Goal: Find specific page/section: Find specific page/section

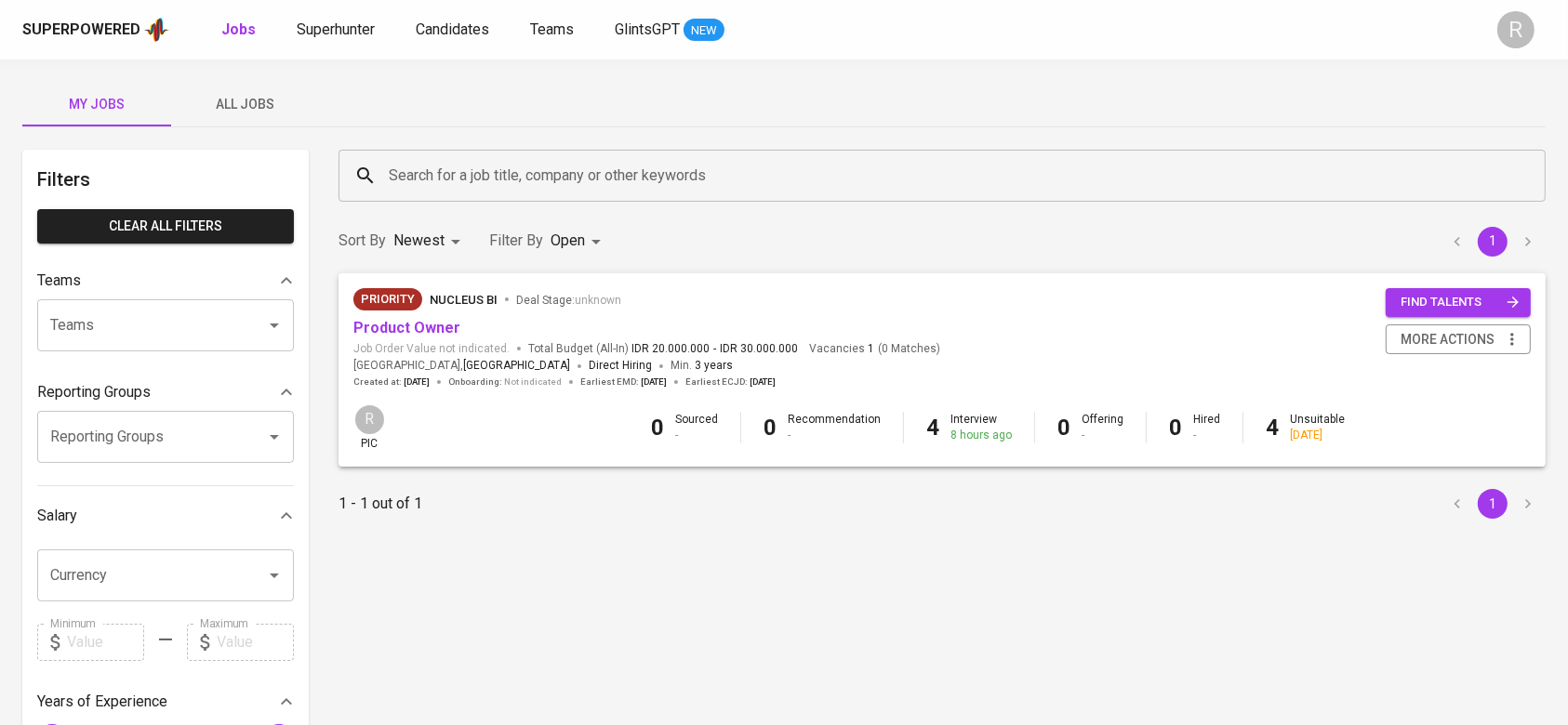
click at [252, 117] on button "All Jobs" at bounding box center [245, 103] width 149 height 44
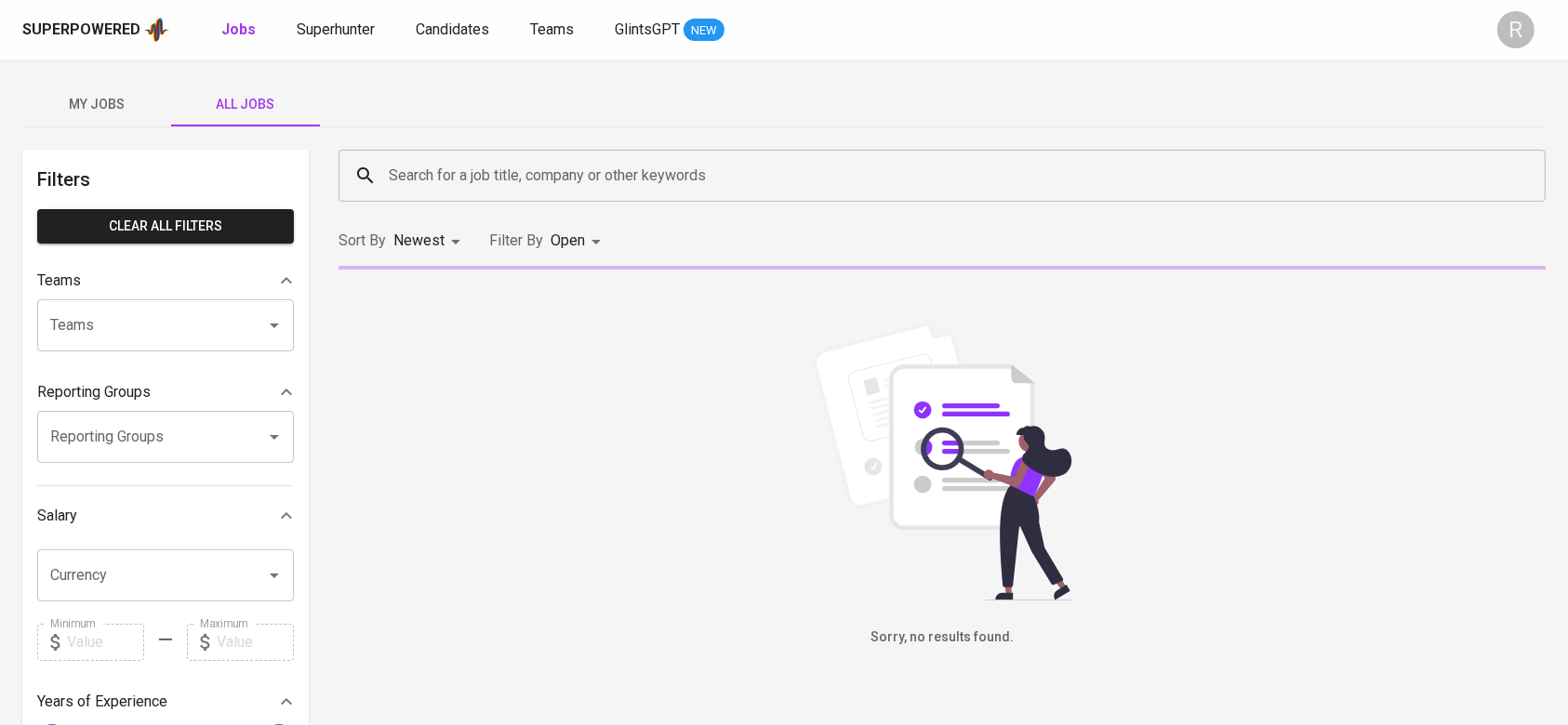
click at [434, 175] on input "Search for a job title, company or other keywords" at bounding box center [946, 176] width 1125 height 36
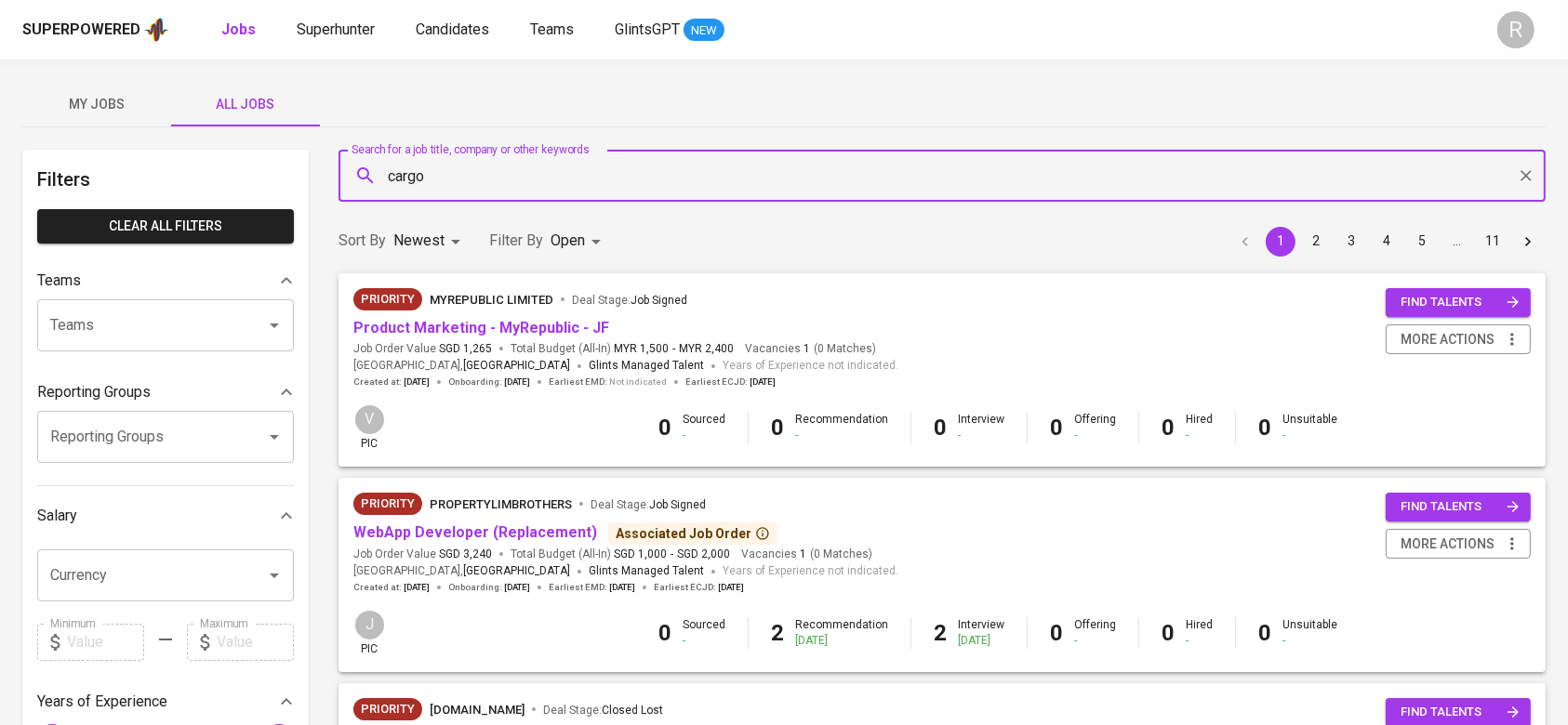
type input "cargo"
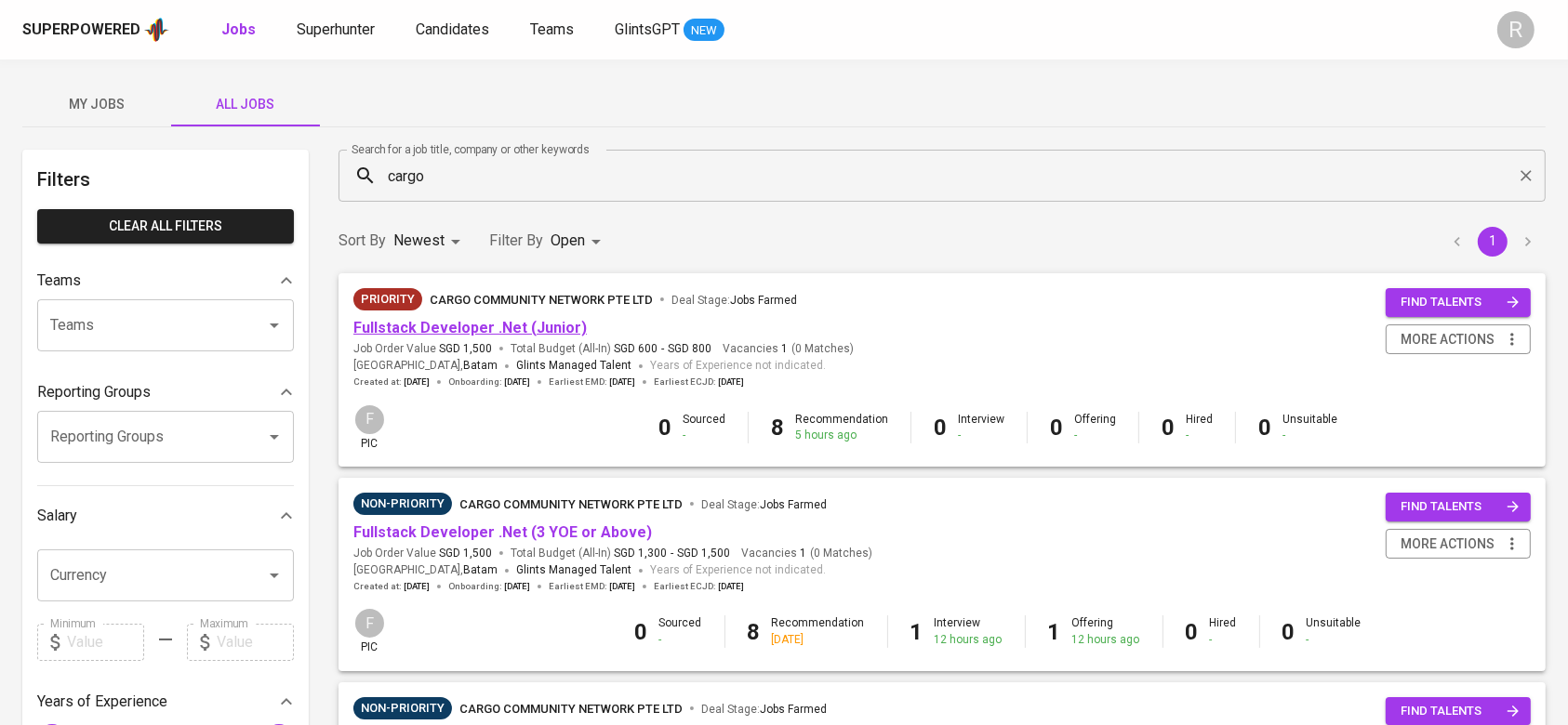
click at [448, 329] on link "Fullstack Developer .Net (Junior)" at bounding box center [470, 327] width 233 height 18
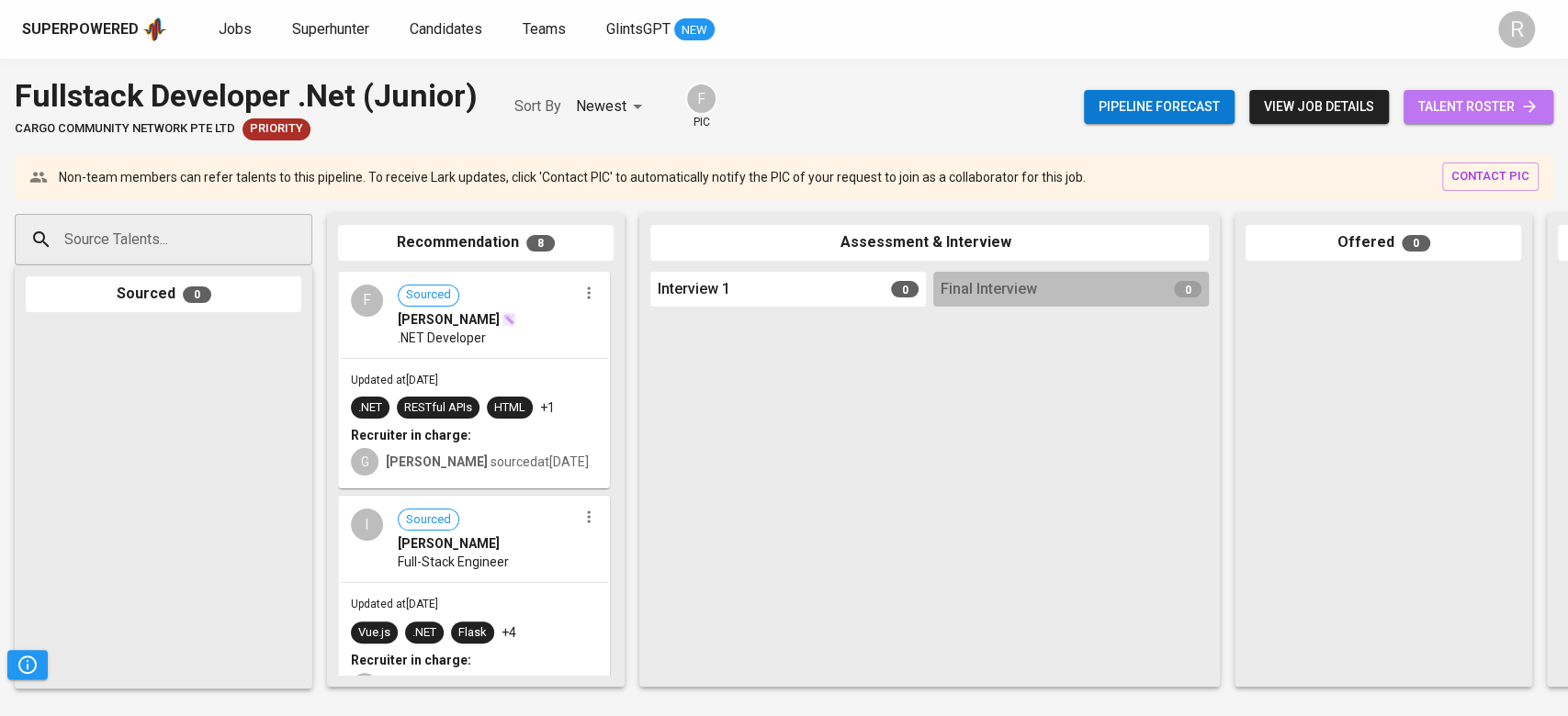
click at [1467, 114] on span "talent roster" at bounding box center [1479, 107] width 121 height 23
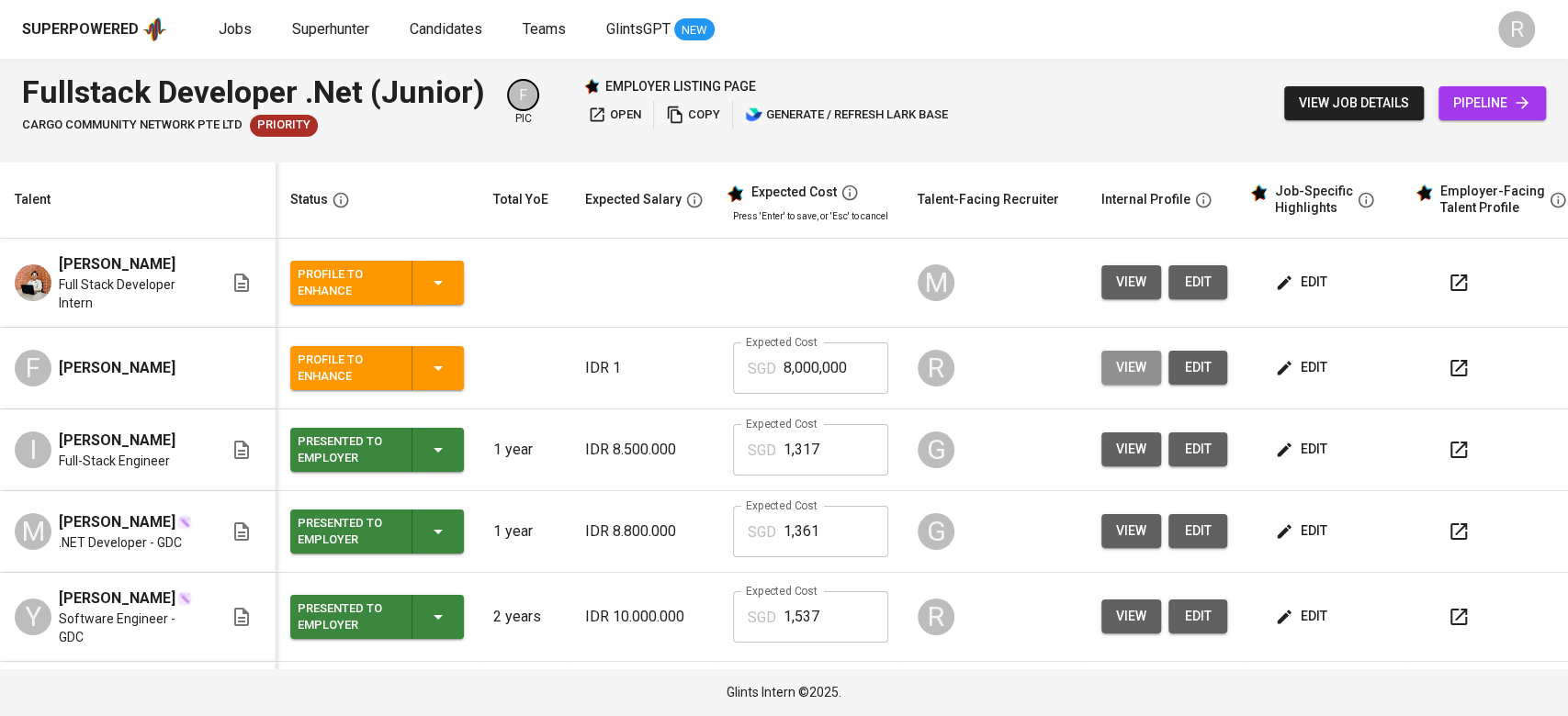
click at [1118, 371] on span "view" at bounding box center [1130, 368] width 31 height 23
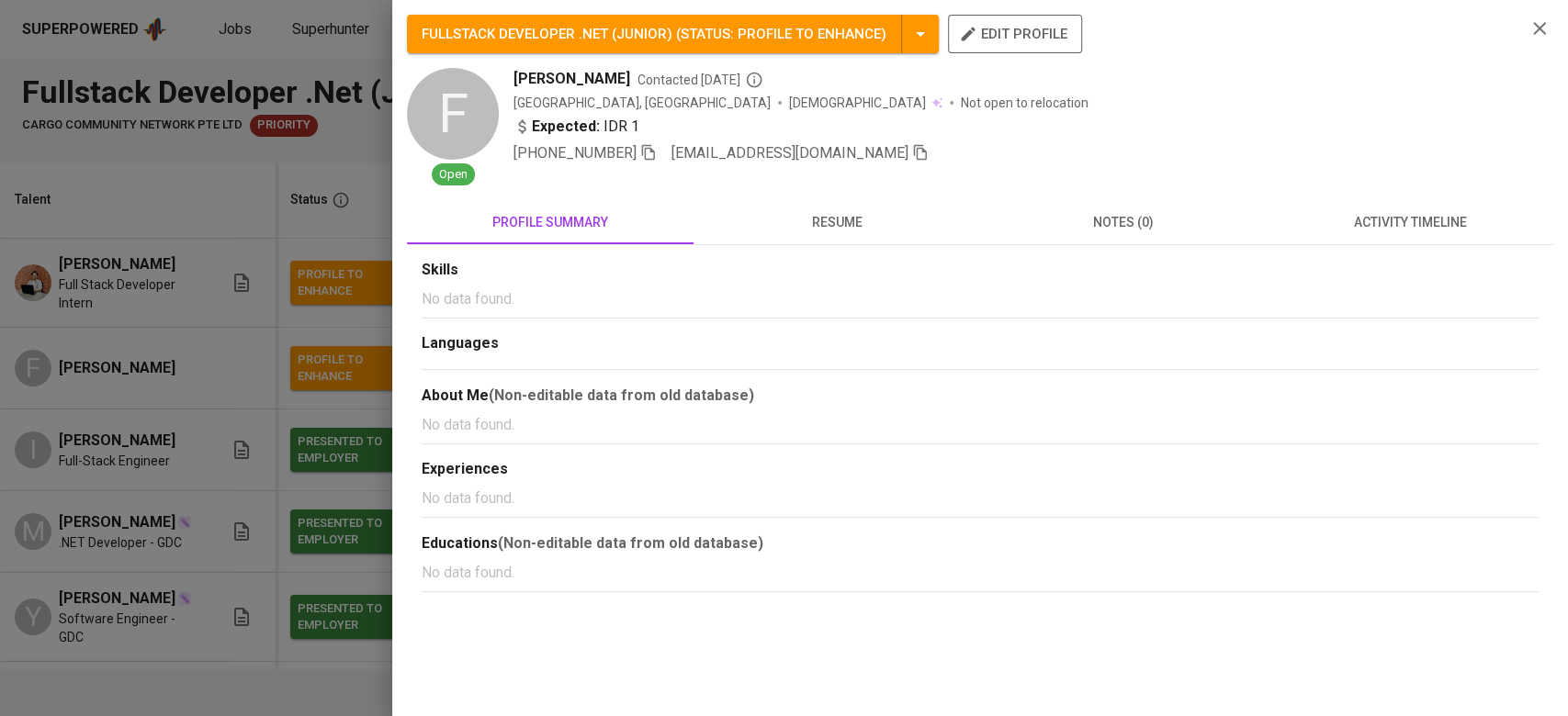
click at [914, 146] on icon "button" at bounding box center [921, 152] width 13 height 16
